Goal: Transaction & Acquisition: Obtain resource

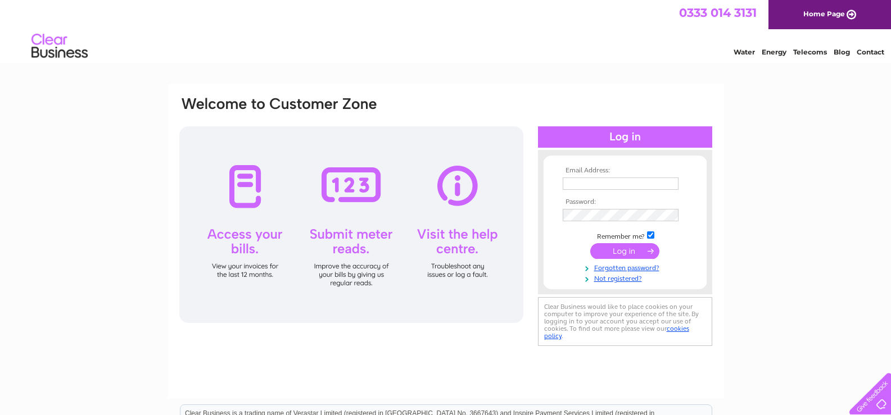
click at [591, 184] on input "text" at bounding box center [621, 184] width 116 height 12
type input "ed@surguy.org"
click at [629, 251] on input "submit" at bounding box center [624, 252] width 69 height 16
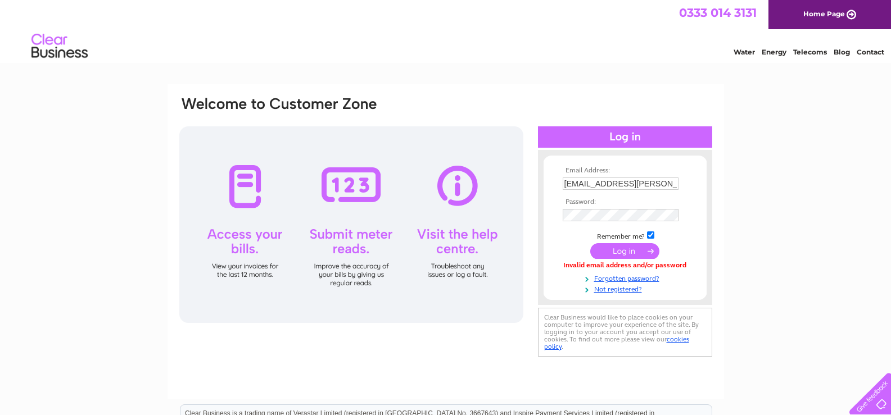
click at [627, 253] on input "submit" at bounding box center [624, 251] width 69 height 16
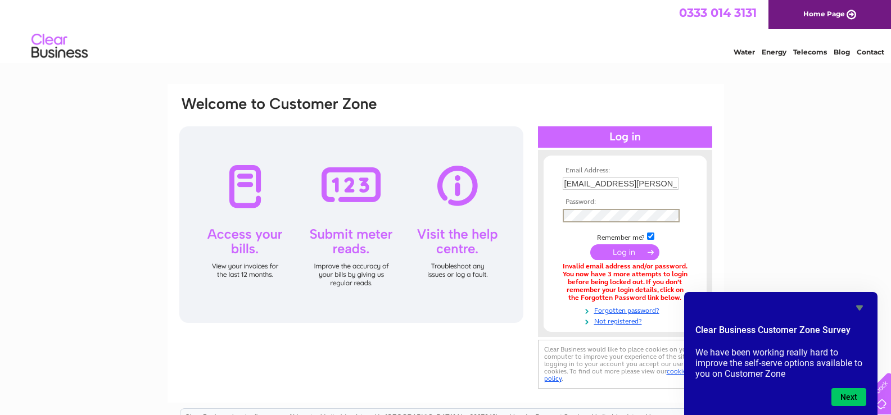
click at [590, 244] on input "submit" at bounding box center [624, 252] width 69 height 16
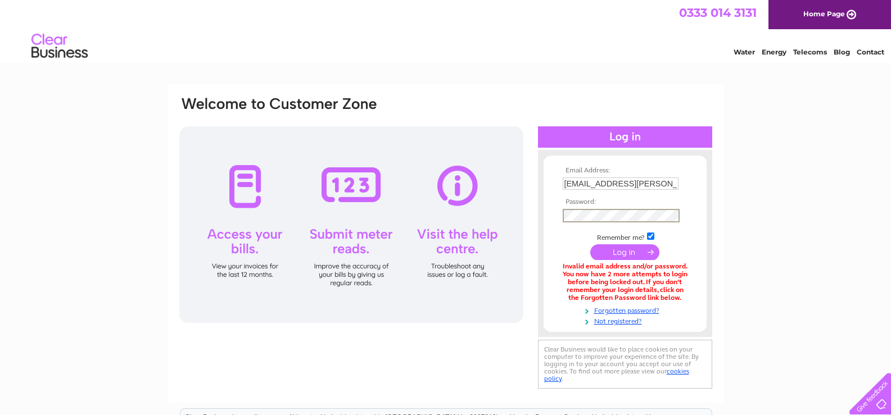
click at [627, 252] on input "submit" at bounding box center [624, 252] width 69 height 16
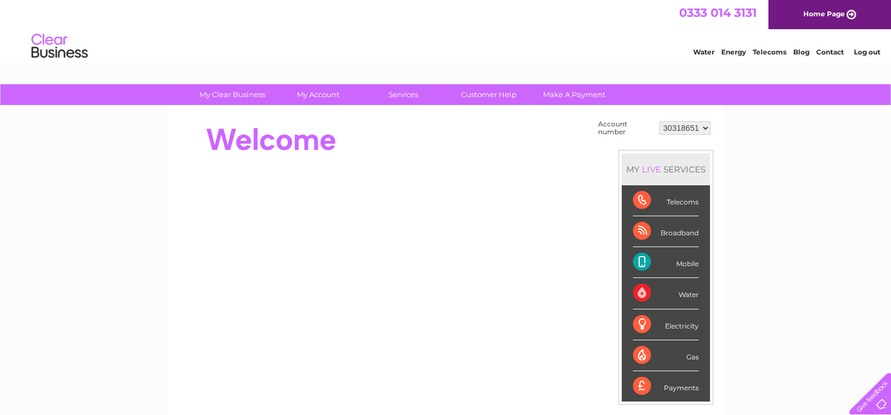
click at [775, 252] on div "My Clear Business Login Details My Details My Preferences Link Account My Accou…" at bounding box center [445, 401] width 891 height 634
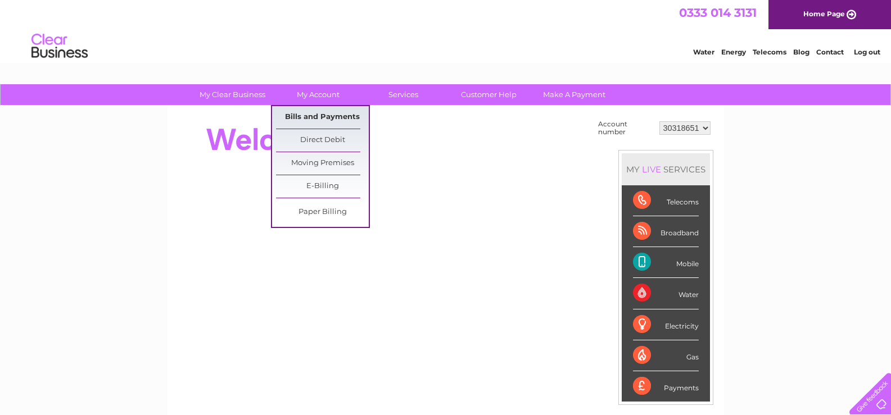
click at [309, 116] on link "Bills and Payments" at bounding box center [322, 117] width 93 height 22
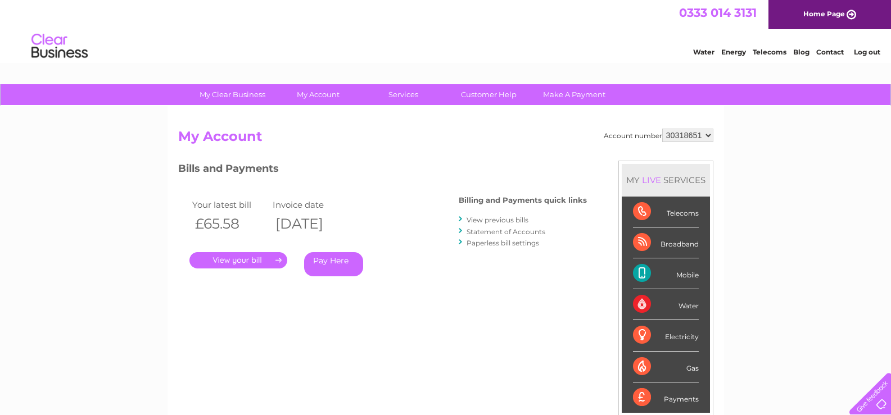
click at [233, 259] on link "." at bounding box center [238, 260] width 98 height 16
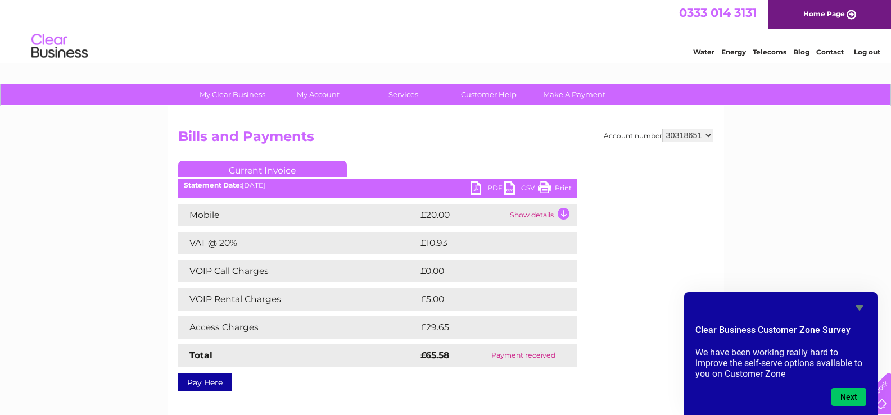
click at [647, 309] on div "Account number 30318651 Bills and Payments Current Invoice PDF CSV Print" at bounding box center [445, 258] width 535 height 259
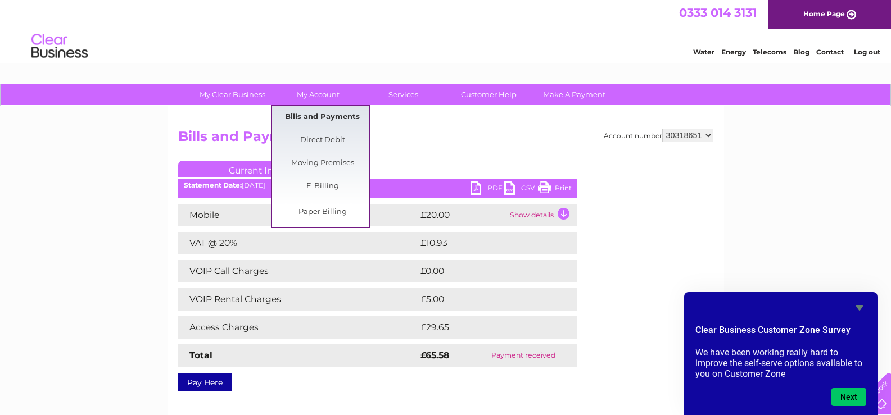
click at [316, 111] on link "Bills and Payments" at bounding box center [322, 117] width 93 height 22
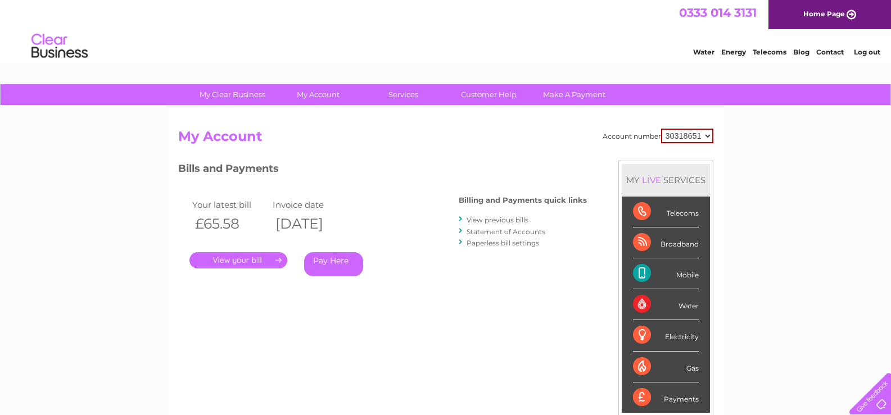
click at [484, 218] on link "View previous bills" at bounding box center [497, 220] width 62 height 8
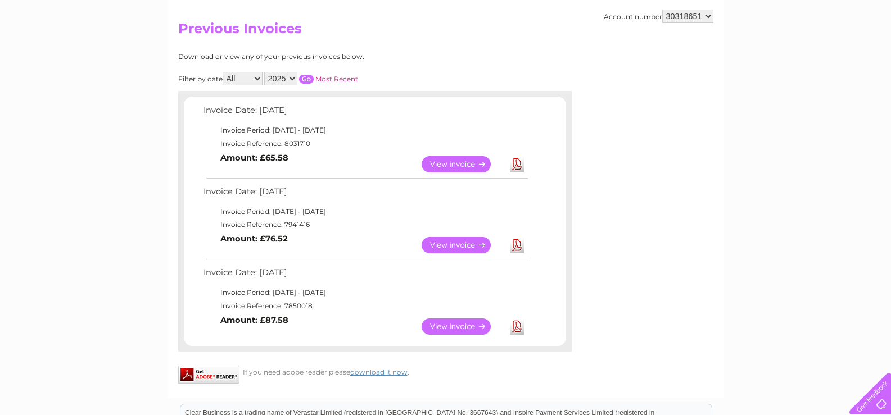
scroll to position [112, 0]
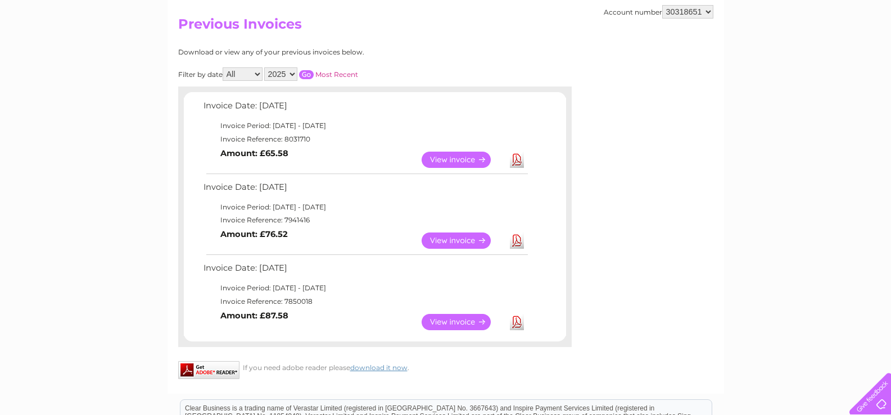
click at [457, 324] on link "View" at bounding box center [462, 322] width 83 height 16
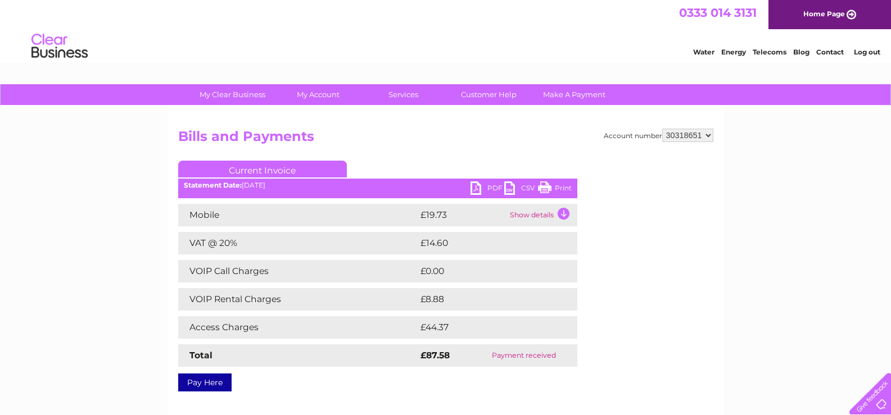
click at [487, 190] on link "PDF" at bounding box center [487, 190] width 34 height 16
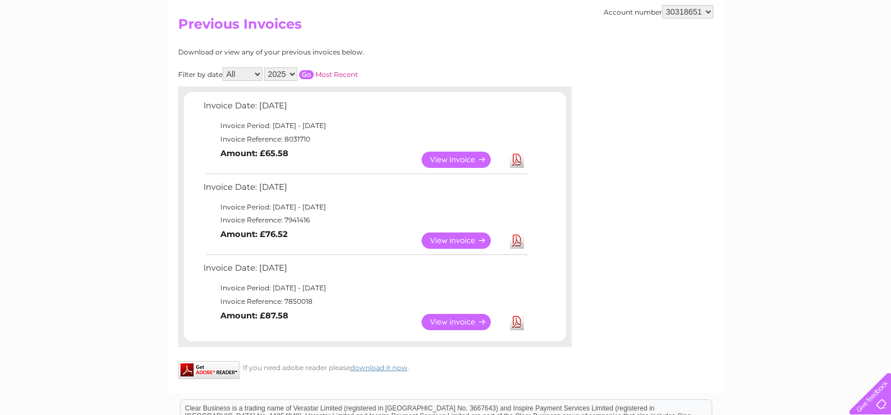
click at [447, 239] on link "View" at bounding box center [462, 241] width 83 height 16
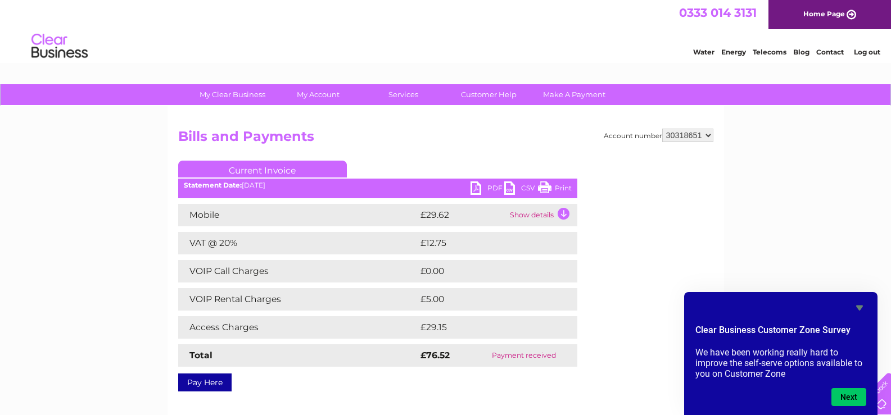
click at [480, 188] on link "PDF" at bounding box center [487, 190] width 34 height 16
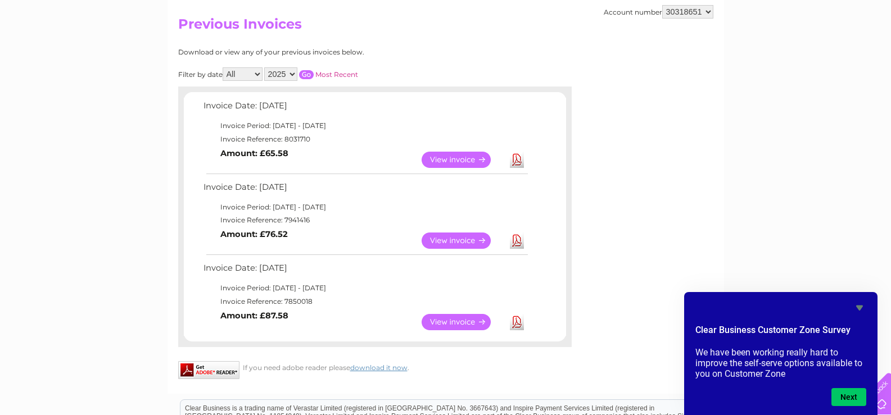
click at [455, 239] on link "View" at bounding box center [462, 241] width 83 height 16
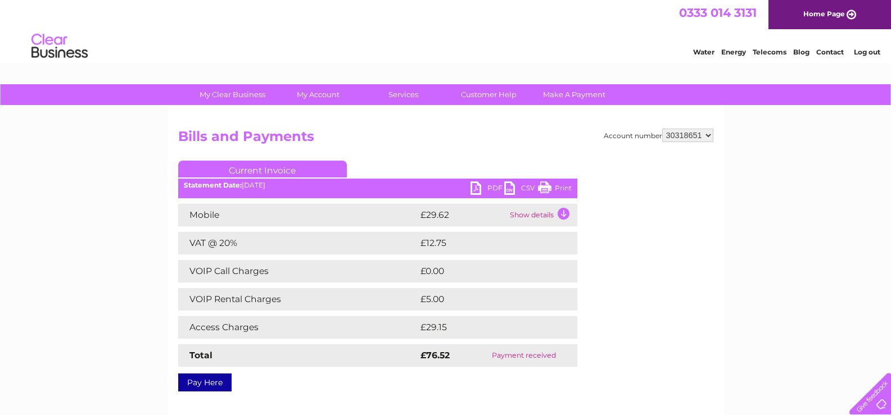
click at [486, 190] on link "PDF" at bounding box center [487, 190] width 34 height 16
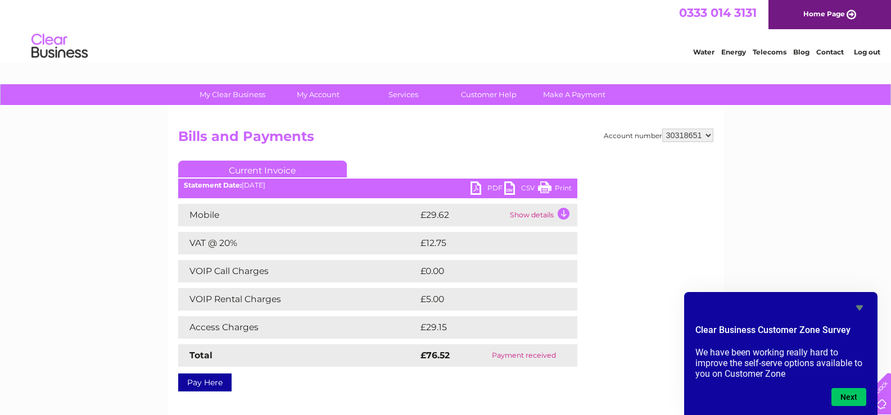
click at [483, 188] on link "PDF" at bounding box center [487, 190] width 34 height 16
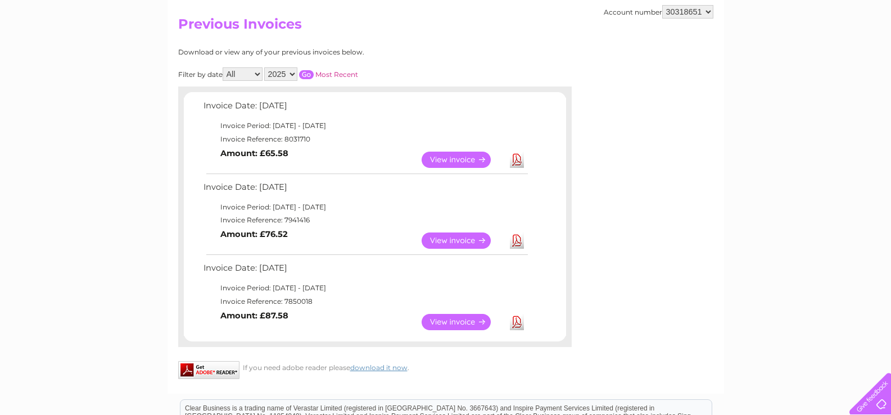
click at [455, 321] on link "View" at bounding box center [462, 322] width 83 height 16
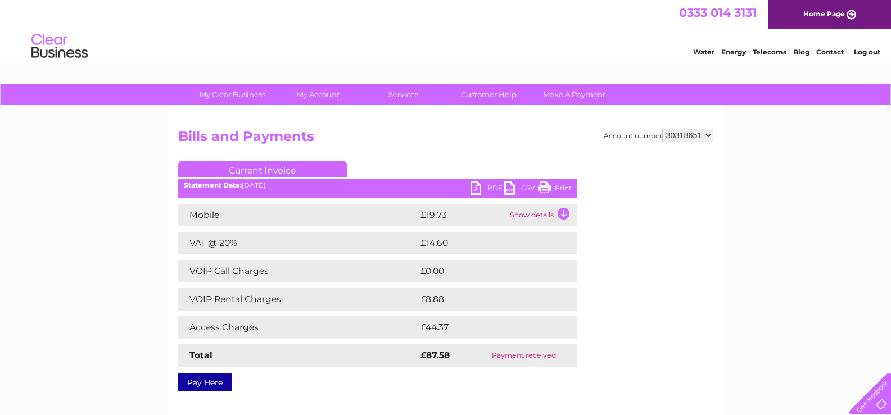
click at [493, 189] on link "PDF" at bounding box center [487, 190] width 34 height 16
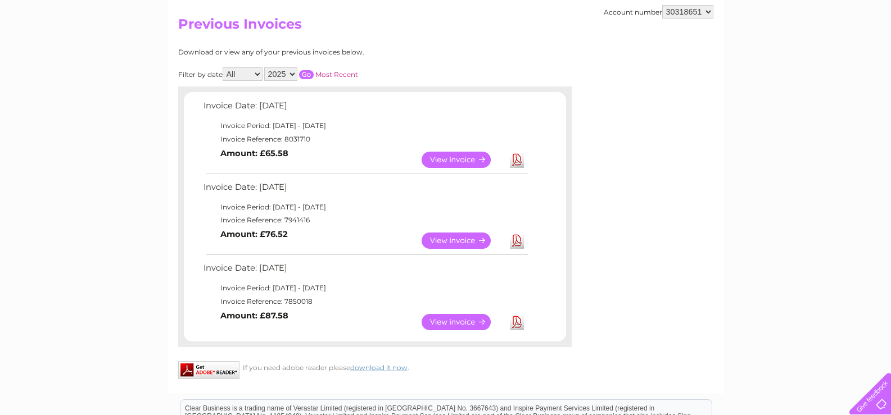
click at [450, 242] on link "View" at bounding box center [462, 241] width 83 height 16
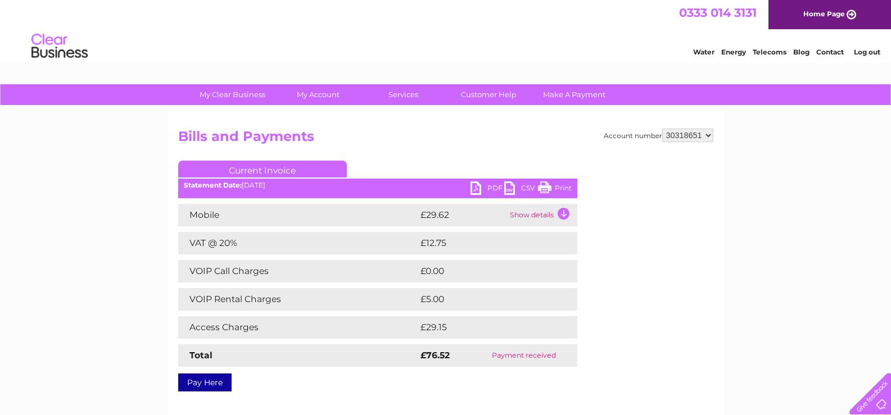
click at [487, 184] on link "PDF" at bounding box center [487, 190] width 34 height 16
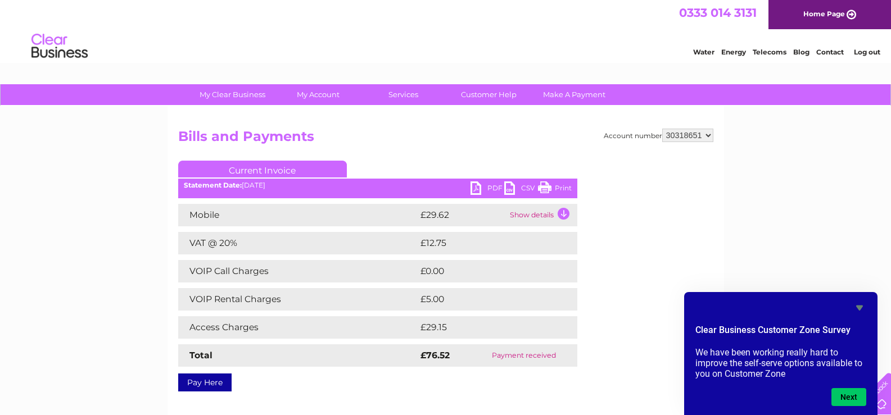
click at [870, 53] on link "Log out" at bounding box center [867, 52] width 26 height 8
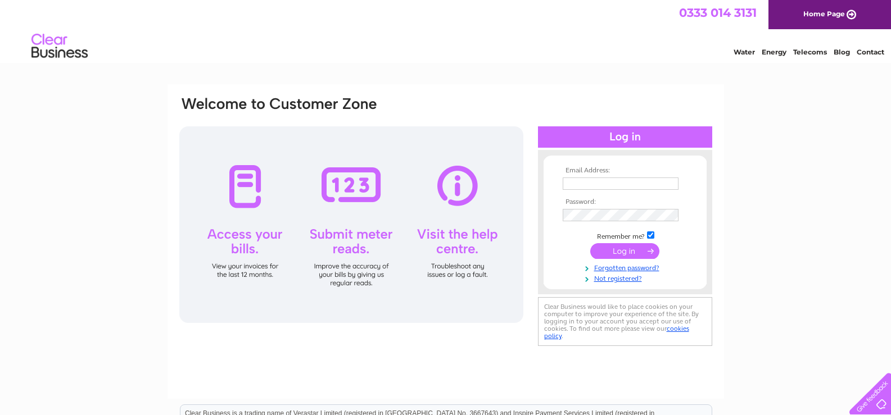
type input "[EMAIL_ADDRESS][PERSON_NAME][DOMAIN_NAME]"
click at [858, 97] on div "Email Address: [EMAIL_ADDRESS][PERSON_NAME][DOMAIN_NAME] Password:" at bounding box center [445, 337] width 891 height 507
click at [578, 47] on div "Water Energy Telecoms Blog Contact" at bounding box center [445, 47] width 891 height 37
